Goal: Task Accomplishment & Management: Complete application form

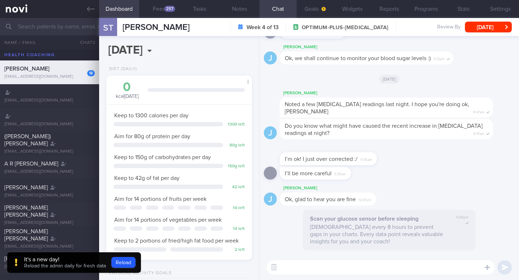
scroll to position [66, 133]
click at [25, 9] on link at bounding box center [49, 9] width 99 height 18
click at [88, 7] on icon at bounding box center [91, 9] width 8 height 8
click at [129, 10] on button "Dashboard" at bounding box center [119, 9] width 40 height 18
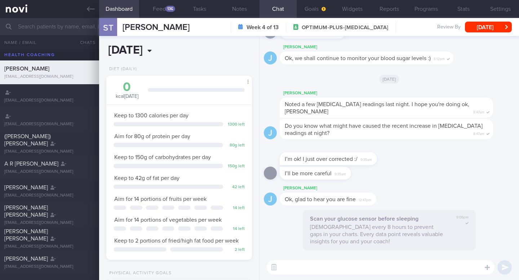
scroll to position [87, 135]
click at [237, 11] on button "Notes" at bounding box center [239, 9] width 40 height 18
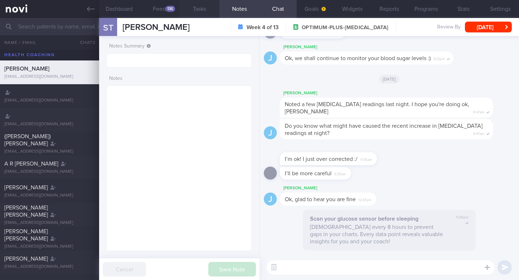
click at [207, 10] on button "Tasks" at bounding box center [199, 9] width 40 height 18
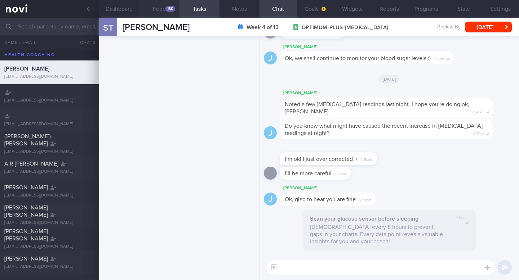
click at [167, 10] on div "136" at bounding box center [170, 9] width 10 height 6
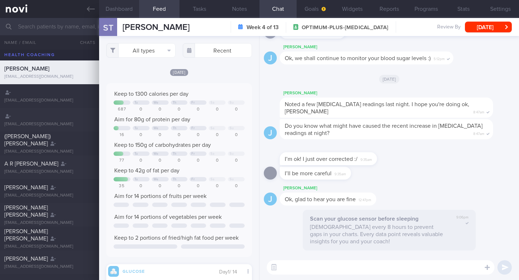
click at [125, 11] on button "Dashboard" at bounding box center [119, 9] width 40 height 18
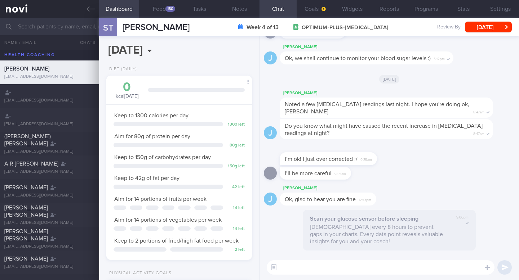
click at [115, 9] on button "Dashboard" at bounding box center [119, 9] width 40 height 18
click at [88, 8] on icon at bounding box center [91, 9] width 8 height 8
click at [23, 17] on link at bounding box center [49, 9] width 99 height 18
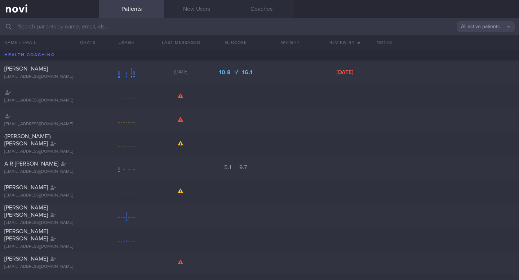
click at [29, 26] on input "text" at bounding box center [259, 26] width 519 height 17
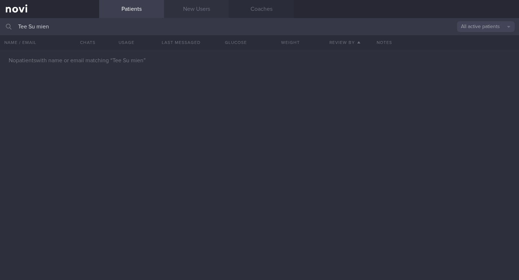
type input "Tee Su mien"
click at [202, 14] on link "New Users" at bounding box center [196, 9] width 65 height 18
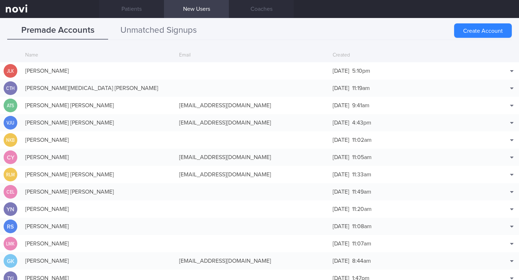
click at [144, 31] on button "Unmatched Signups" at bounding box center [158, 31] width 101 height 18
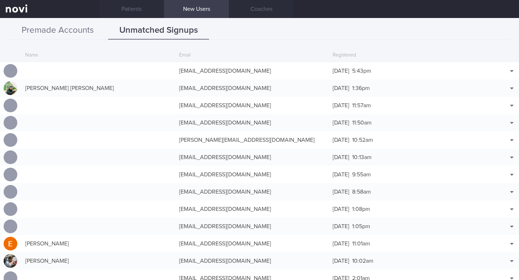
click at [74, 23] on button "Premade Accounts" at bounding box center [57, 31] width 101 height 18
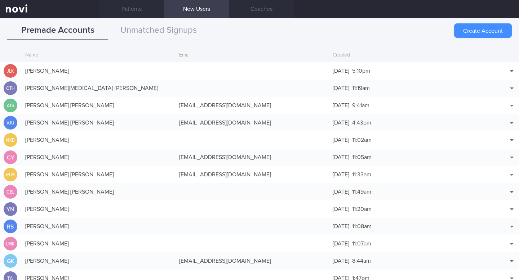
click at [471, 35] on button "Create Account" at bounding box center [483, 30] width 58 height 14
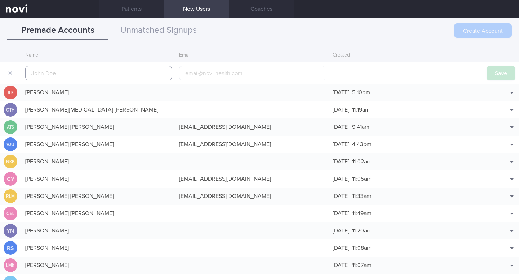
scroll to position [17, 0]
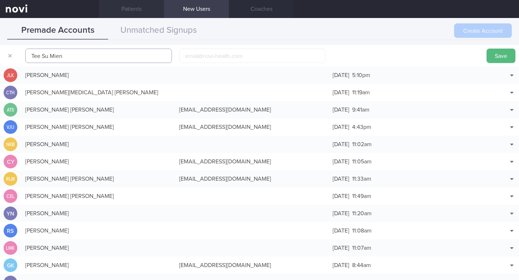
type input "Tee Su Mien"
click at [209, 57] on input "email" at bounding box center [252, 56] width 147 height 14
paste input "sumientee@gmail.com"
click at [185, 57] on input "sumientee@gmail.com" at bounding box center [252, 56] width 147 height 14
type input "1sumientee@gmail.com"
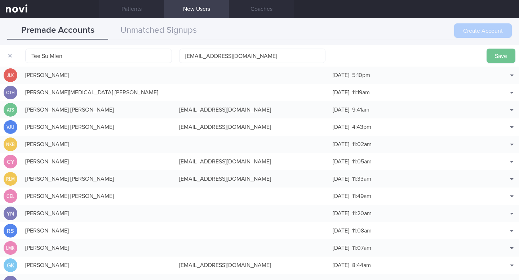
click at [495, 54] on button "Save" at bounding box center [500, 56] width 29 height 14
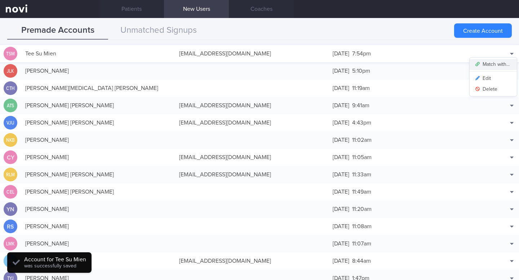
click at [501, 64] on button "Match with..." at bounding box center [492, 64] width 47 height 11
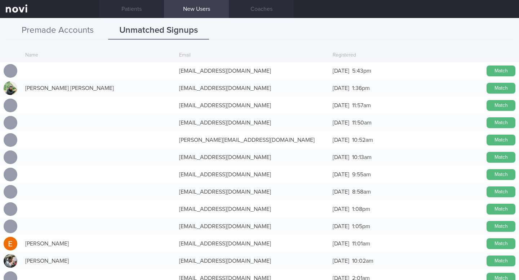
click at [62, 28] on button "Premade Accounts" at bounding box center [57, 31] width 101 height 18
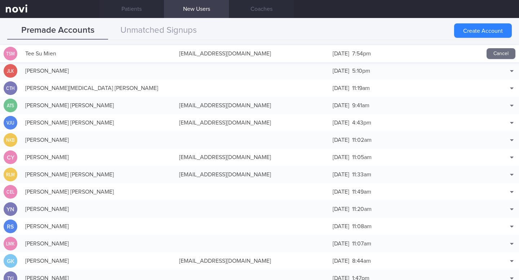
click at [246, 51] on div "1sumientee@gmail.com" at bounding box center [252, 53] width 154 height 14
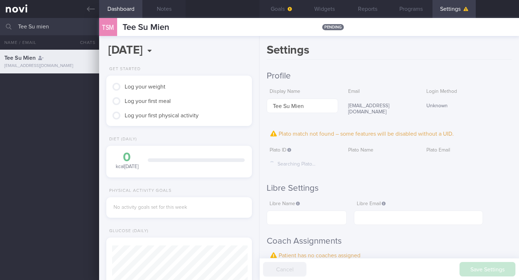
scroll to position [68, 135]
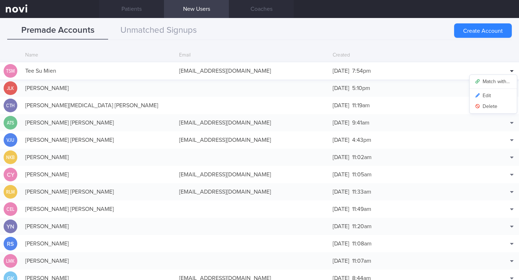
click at [511, 72] on icon at bounding box center [512, 71] width 4 height 6
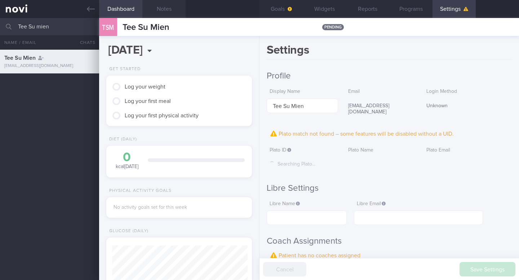
scroll to position [68, 135]
click at [41, 127] on div "Tee Su Mien 1sumientee@gmail.com" at bounding box center [259, 165] width 519 height 231
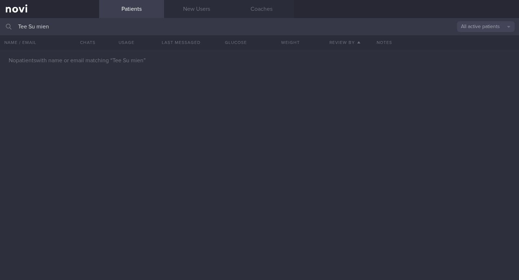
click at [70, 32] on input "Tee Su mien" at bounding box center [259, 26] width 519 height 17
click at [193, 10] on link "New Users" at bounding box center [196, 9] width 65 height 18
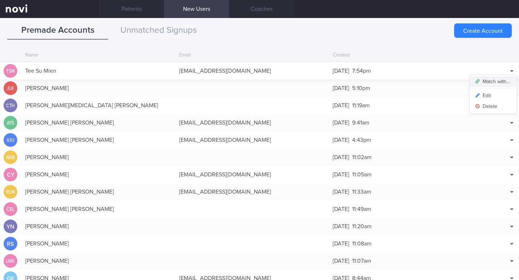
click at [498, 80] on button "Match with..." at bounding box center [492, 81] width 47 height 11
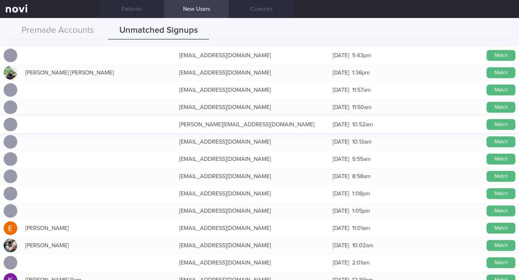
scroll to position [17, 0]
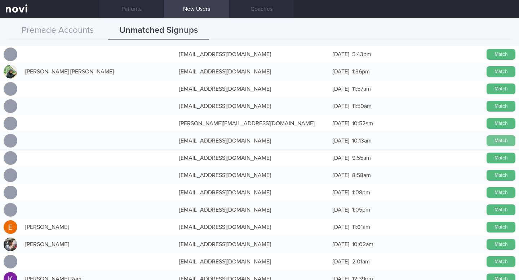
click at [494, 141] on button "Match" at bounding box center [500, 140] width 29 height 11
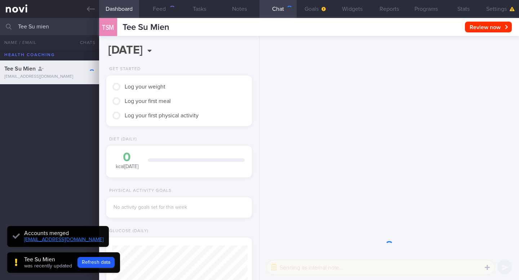
scroll to position [-71, 0]
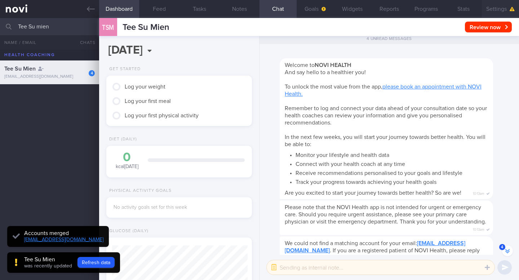
click at [499, 8] on button "Settings" at bounding box center [500, 9] width 37 height 18
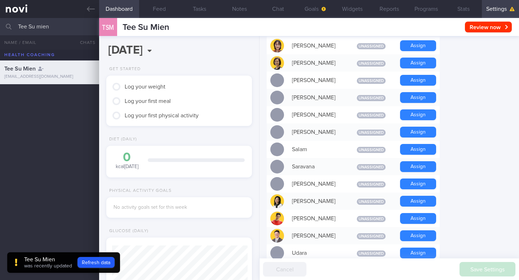
scroll to position [534, 0]
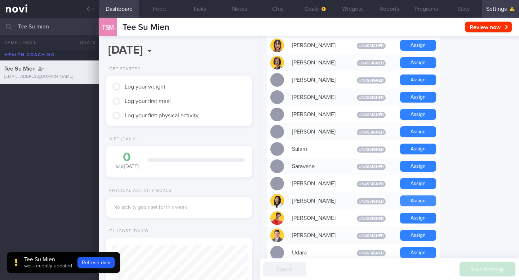
click at [413, 196] on button "Assign" at bounding box center [418, 201] width 36 height 11
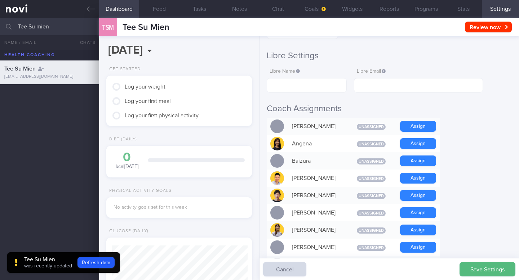
scroll to position [0, 0]
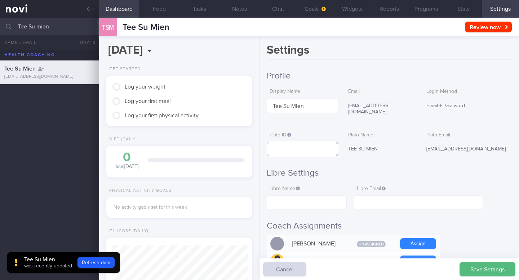
click at [310, 143] on input "text" at bounding box center [302, 149] width 71 height 14
click at [290, 145] on input "text" at bounding box center [302, 149] width 71 height 14
paste input "d7889a80803d497aa33158204434f33a"
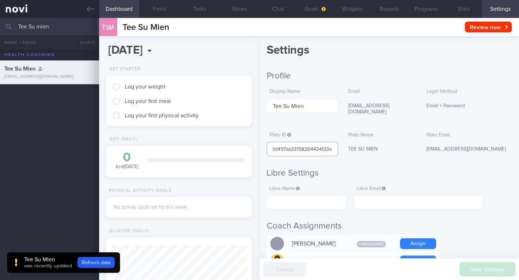
type input "d7889a80803d497aa33158204434f33a"
click at [399, 150] on div "TEE SU MIEN" at bounding box center [380, 149] width 71 height 15
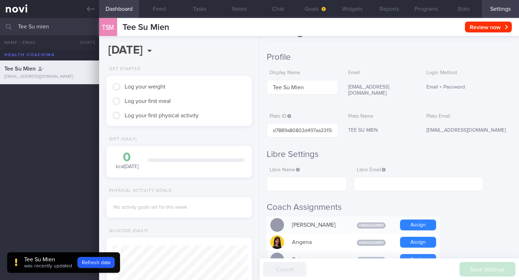
scroll to position [36, 0]
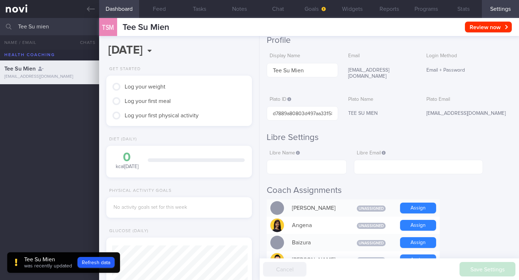
click at [343, 107] on div "Plato ID The ID can be copied from the patient record URL: https://clinic.plato…" at bounding box center [389, 107] width 245 height 28
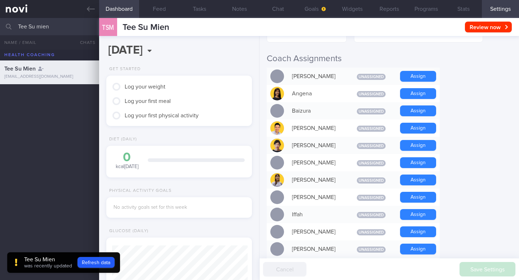
scroll to position [0, 0]
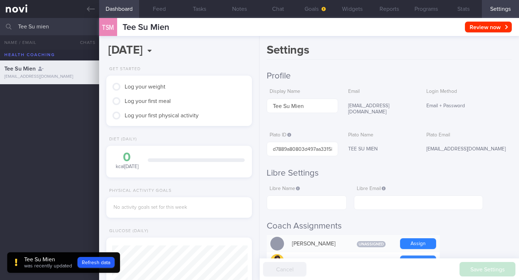
click at [412, 134] on div "Plato Name TEE SU MIEN" at bounding box center [380, 143] width 71 height 28
click at [397, 150] on div "TEE SU MIEN" at bounding box center [380, 149] width 71 height 15
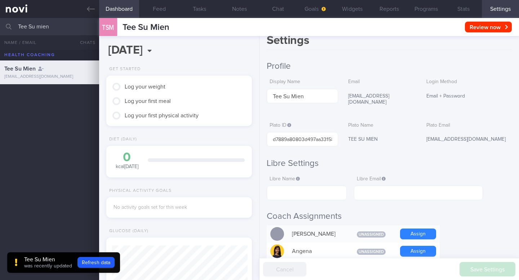
scroll to position [10, 0]
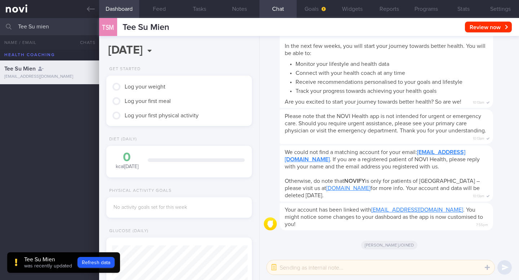
scroll to position [-90, 0]
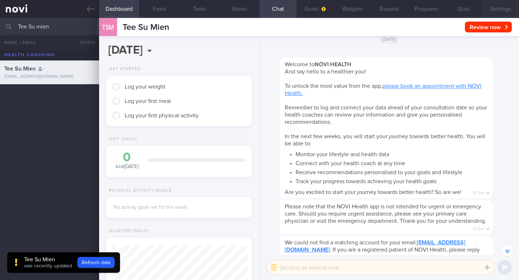
click at [499, 8] on button "Settings" at bounding box center [500, 9] width 37 height 18
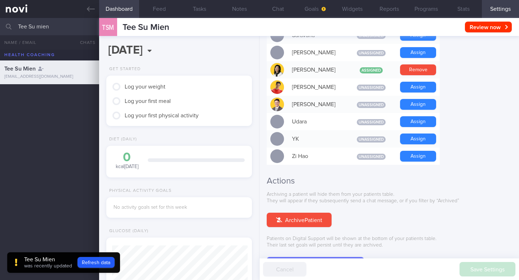
scroll to position [668, 0]
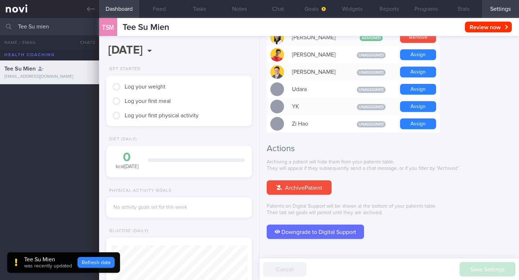
click at [84, 265] on button "Refresh data" at bounding box center [95, 262] width 37 height 11
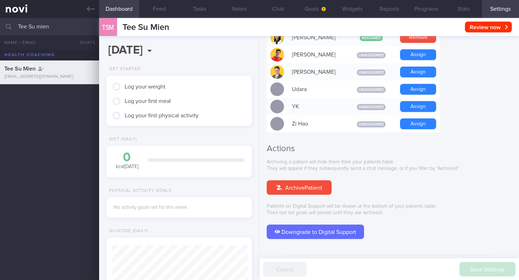
scroll to position [68, 135]
click at [60, 26] on input "Tee Su mien" at bounding box center [259, 26] width 519 height 17
drag, startPoint x: 60, startPoint y: 26, endPoint x: 15, endPoint y: 26, distance: 45.0
click at [15, 26] on div "Tee Su mien All active patients Assigned patients All active patients Archived …" at bounding box center [259, 26] width 519 height 17
click at [78, 31] on input "NANCY KATHLEEN SISON" at bounding box center [259, 26] width 519 height 17
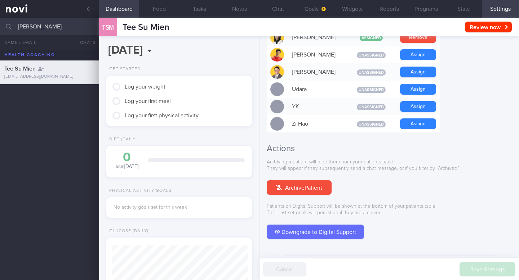
type input "NANCY KATHLEEN SISON"
click at [52, 114] on div "Tee Su Mien sumientee@gmail.com" at bounding box center [259, 165] width 519 height 231
click at [21, 12] on link at bounding box center [49, 9] width 99 height 18
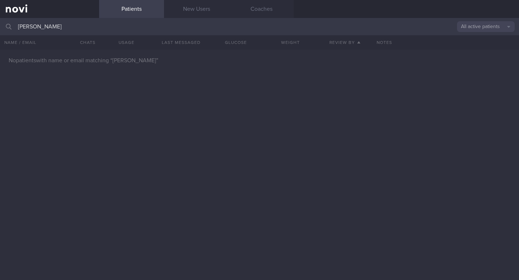
click at [108, 26] on input "NANCY KATHLEEN SISON" at bounding box center [259, 26] width 519 height 17
click at [188, 127] on div "No patients with name or email matching “ NANCY KATHLEEN SISON ”" at bounding box center [259, 165] width 519 height 231
click at [191, 15] on link "New Users" at bounding box center [196, 9] width 65 height 18
click at [191, 8] on link "New Users" at bounding box center [196, 9] width 65 height 18
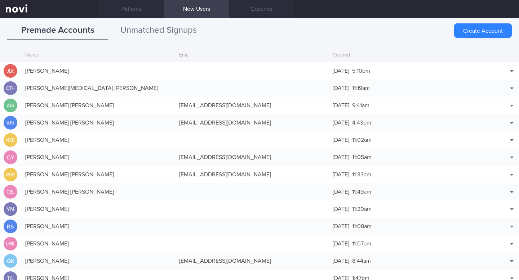
click at [155, 27] on button "Unmatched Signups" at bounding box center [158, 31] width 101 height 18
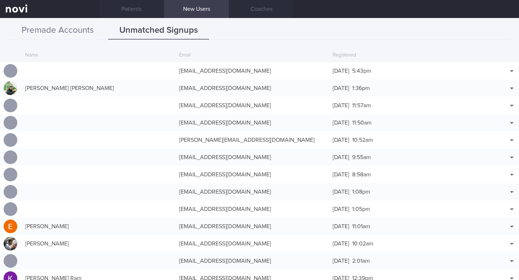
click at [83, 30] on button "Premade Accounts" at bounding box center [57, 31] width 101 height 18
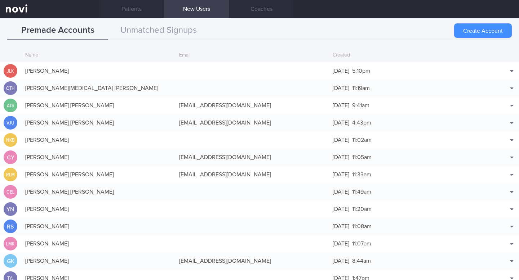
click at [476, 30] on button "Create Account" at bounding box center [483, 30] width 58 height 14
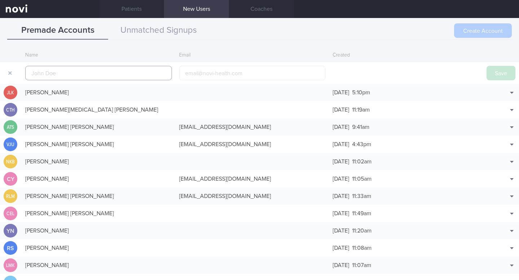
scroll to position [17, 0]
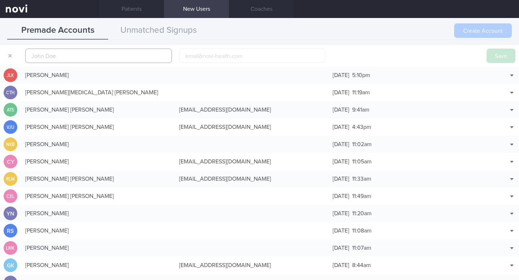
paste input "NANCY KATHLEEN SISON"
type input "NANCY KATHLEEN SISON"
click at [206, 50] on input "email" at bounding box center [252, 56] width 147 height 14
click at [9, 55] on button "button" at bounding box center [10, 55] width 13 height 13
